Goal: Transaction & Acquisition: Subscribe to service/newsletter

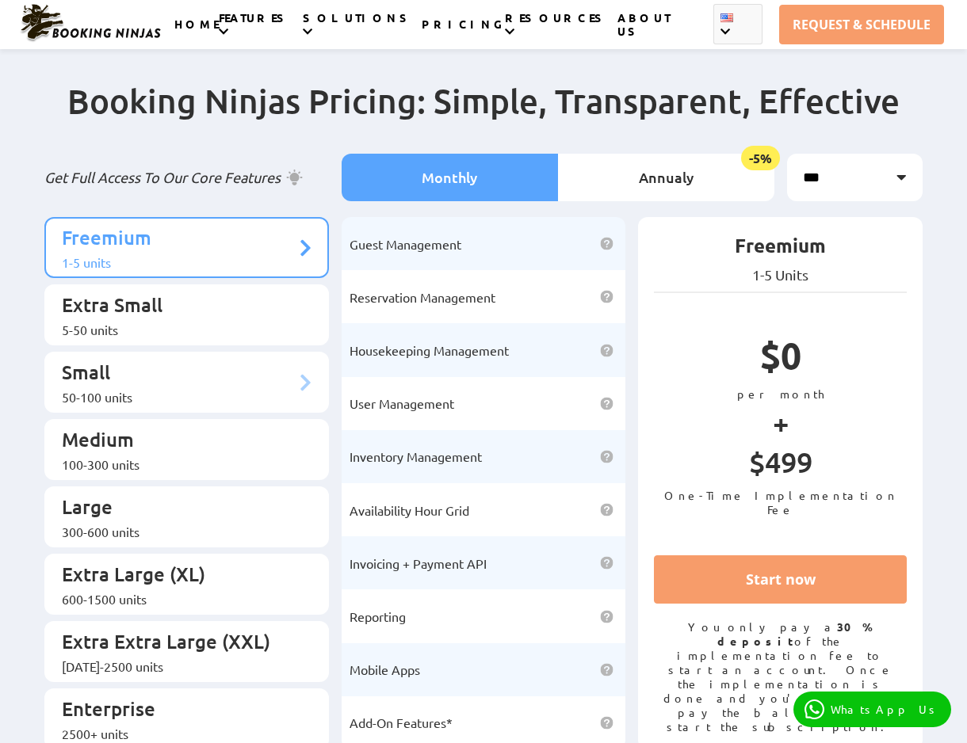
click at [138, 389] on div "50-100 units" at bounding box center [179, 397] width 234 height 16
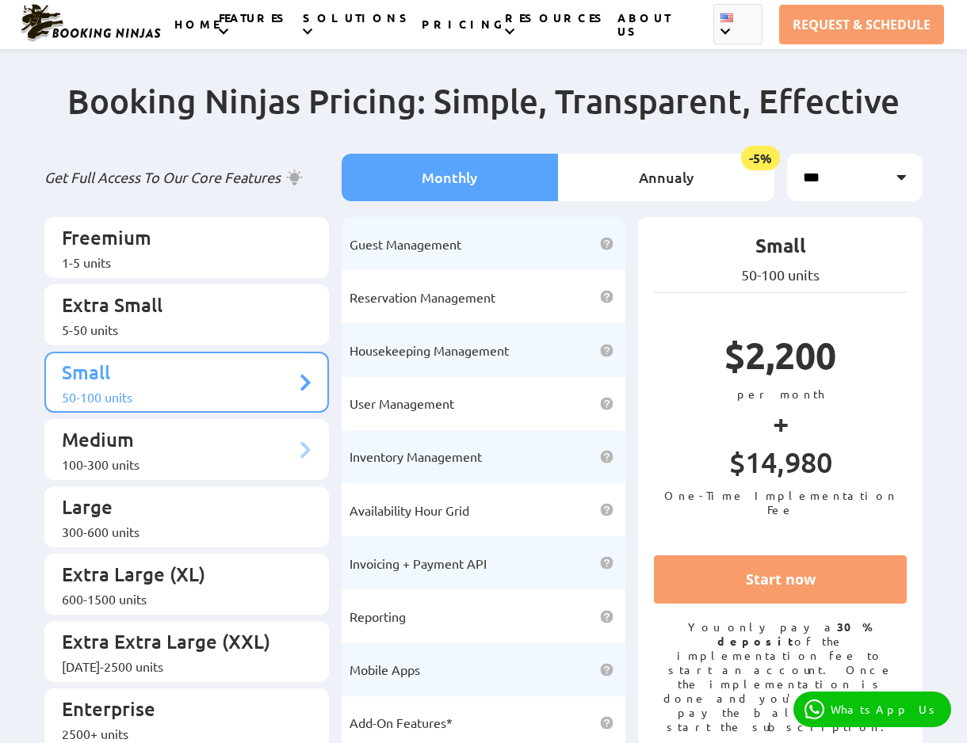
click at [136, 429] on p "Medium" at bounding box center [179, 441] width 234 height 29
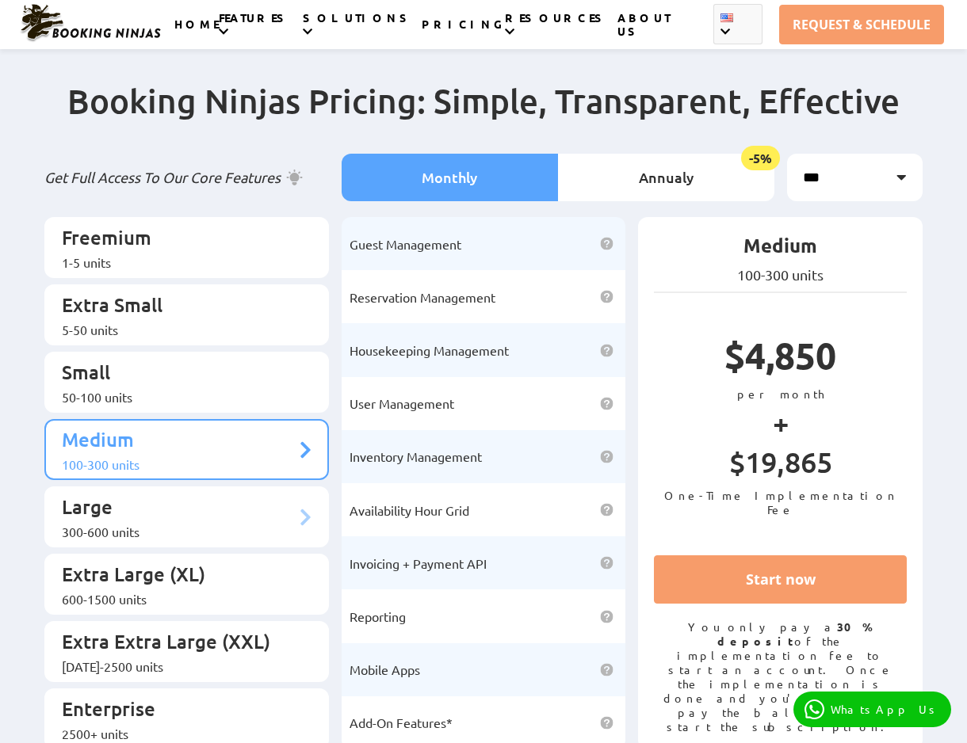
click at [134, 494] on p "Large" at bounding box center [179, 508] width 234 height 29
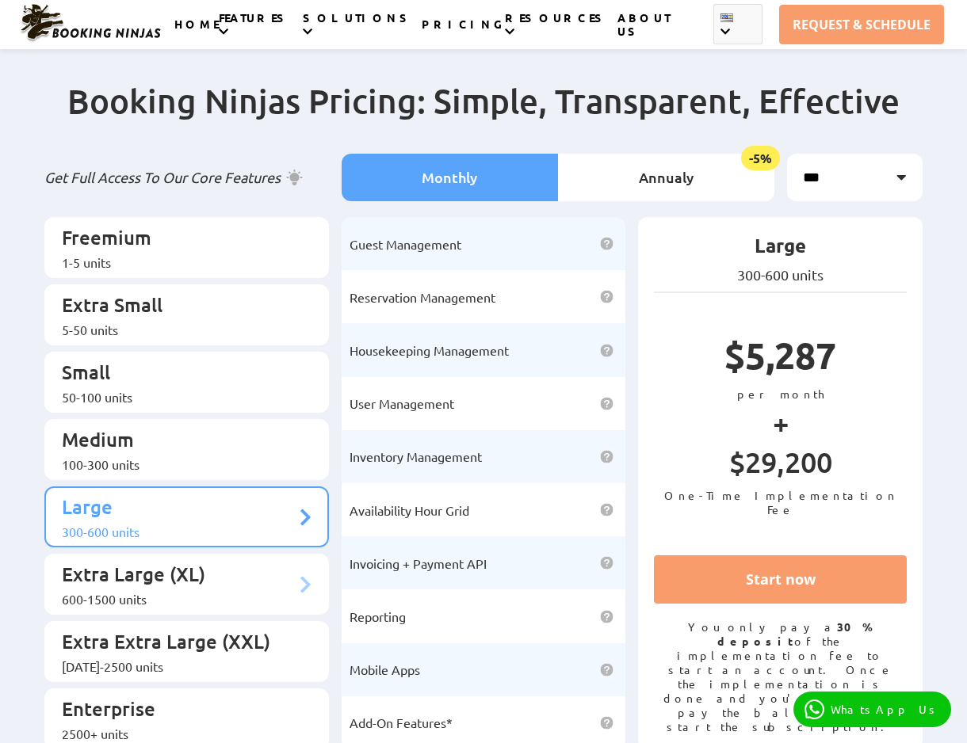
click at [132, 591] on div "600-1500 units" at bounding box center [179, 599] width 234 height 16
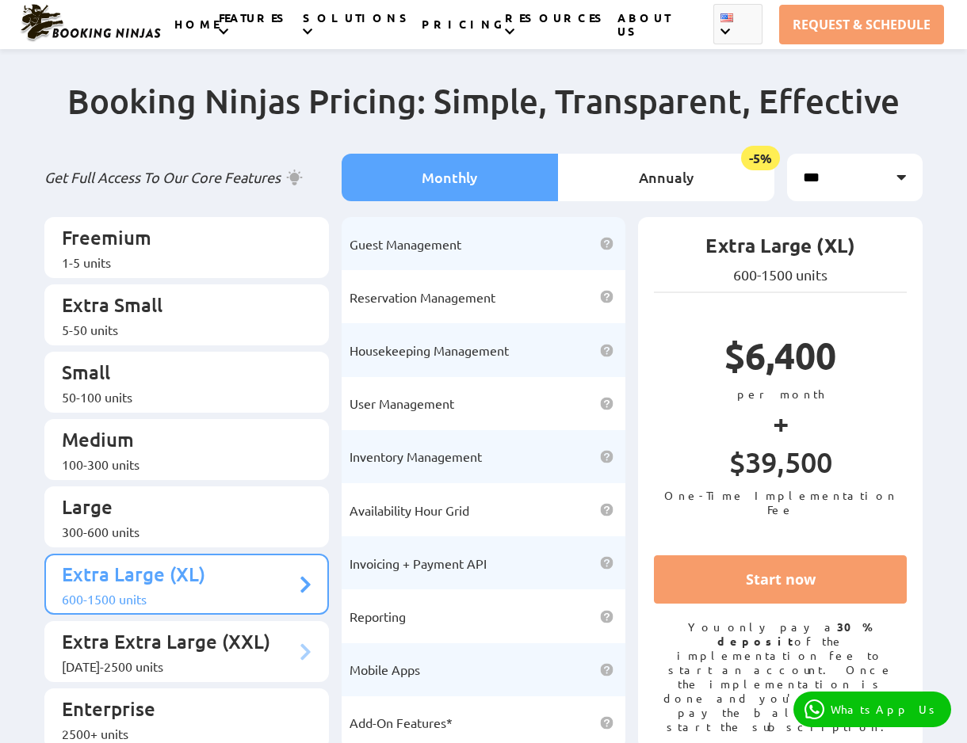
click at [139, 645] on li "Extra Extra Large (XXL) [DATE]-2500 units" at bounding box center [186, 651] width 284 height 61
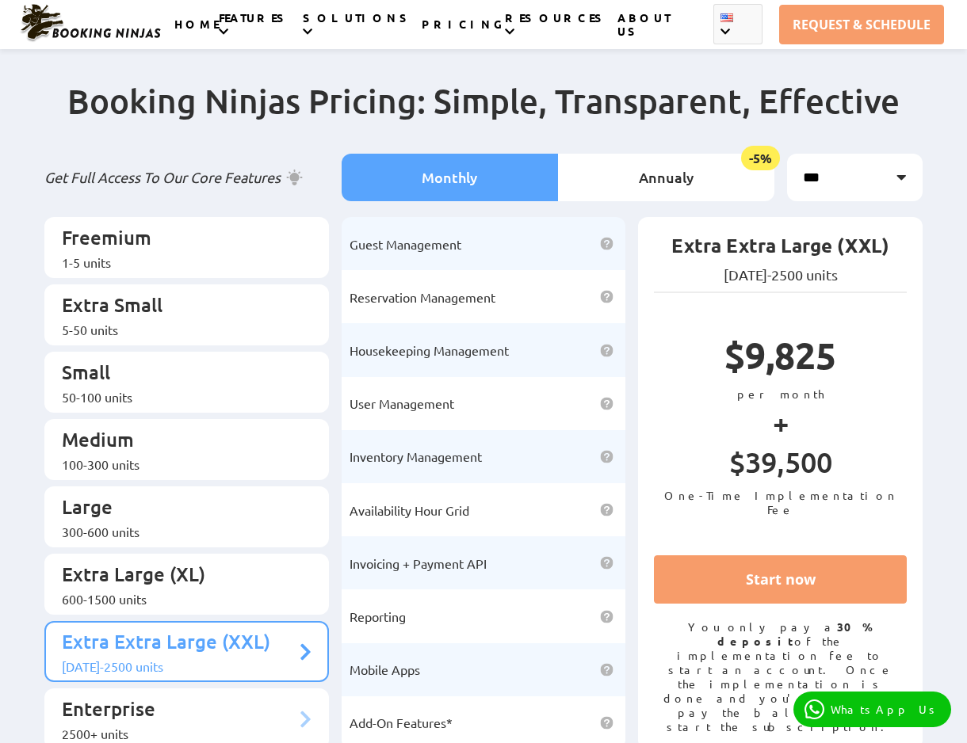
click at [140, 696] on p "Enterprise" at bounding box center [179, 710] width 234 height 29
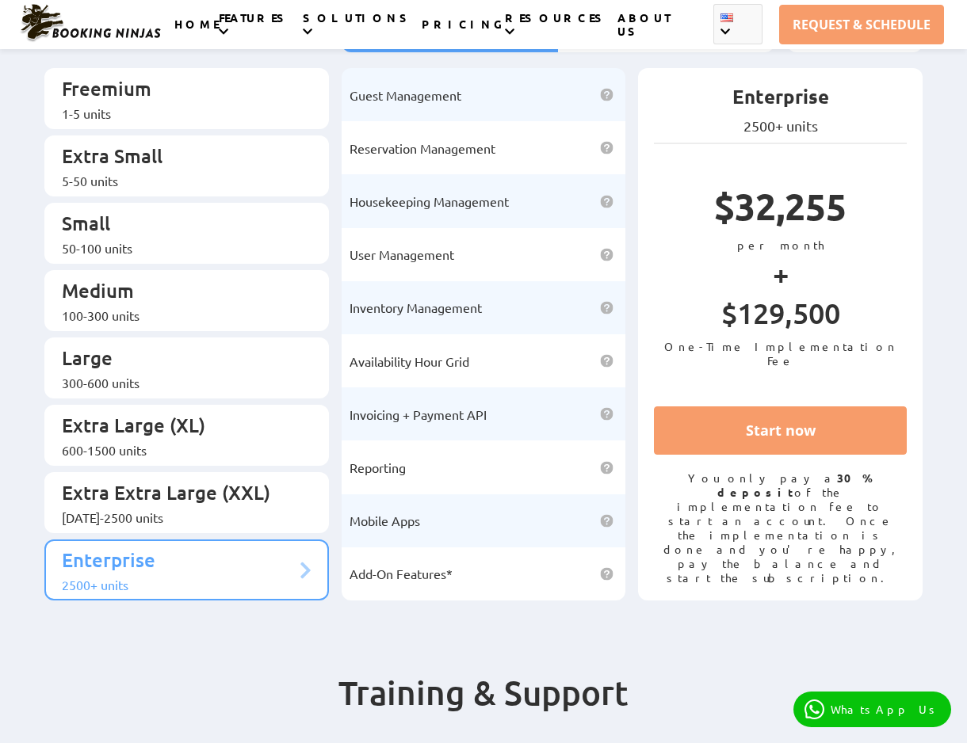
scroll to position [190, 0]
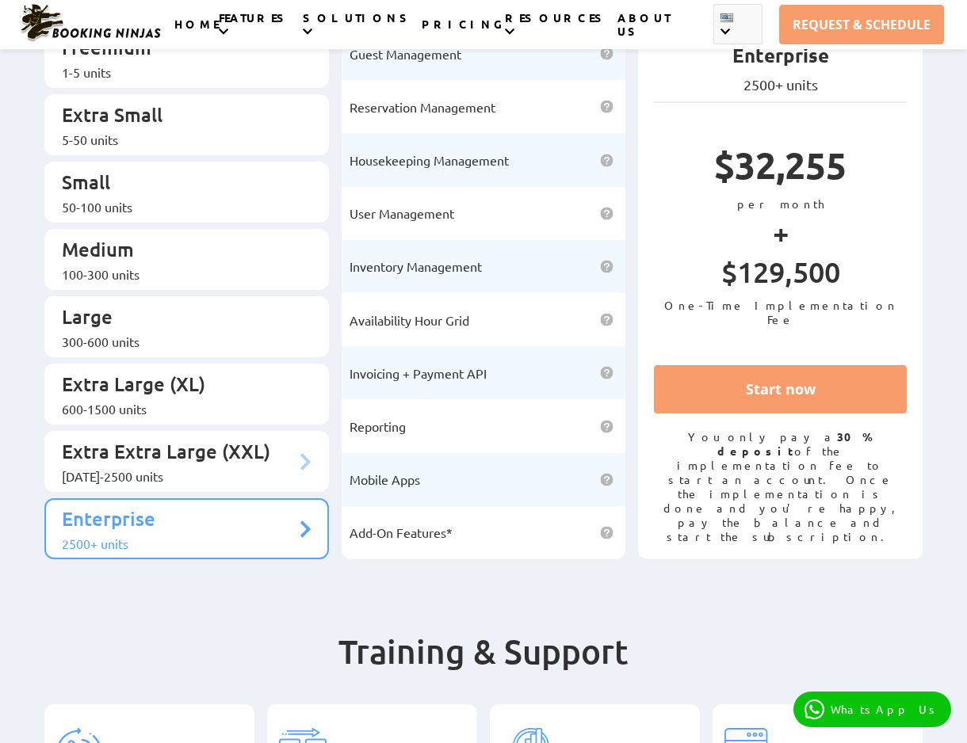
click at [170, 439] on p "Extra Extra Large (XXL)" at bounding box center [179, 453] width 234 height 29
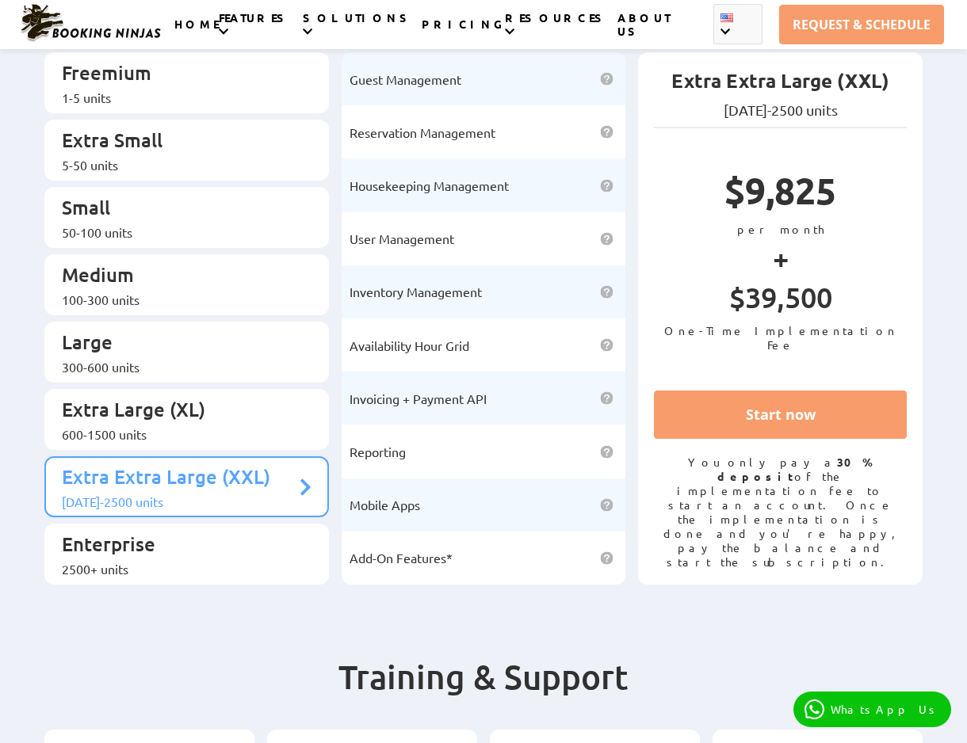
scroll to position [0, 0]
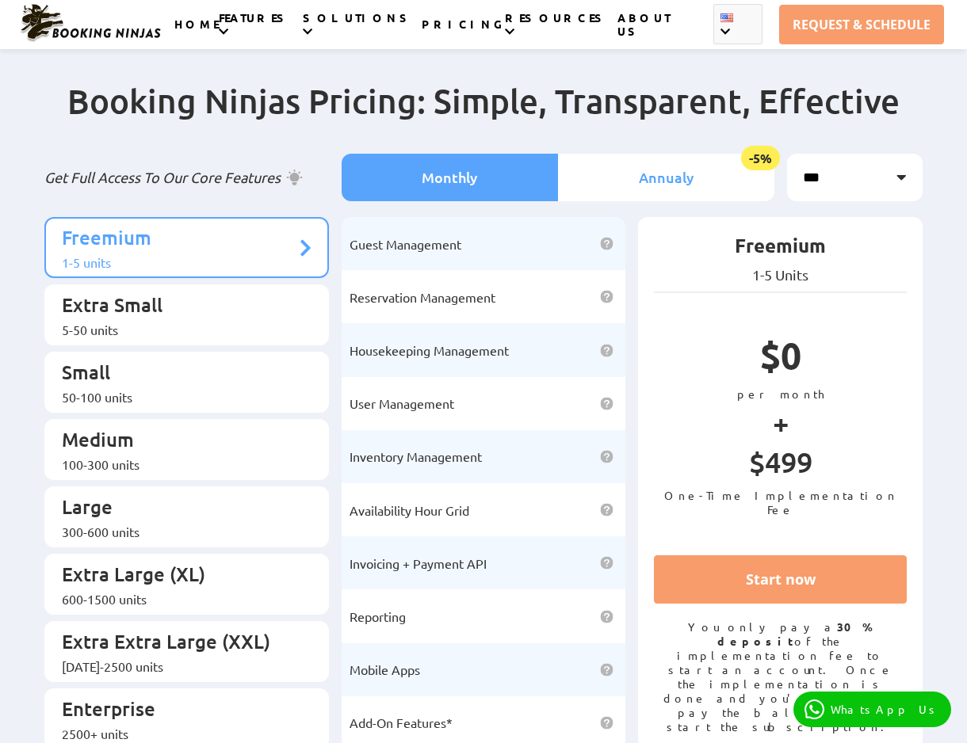
click at [698, 184] on li "Annualy -5%" at bounding box center [666, 178] width 216 height 48
